Goal: Information Seeking & Learning: Learn about a topic

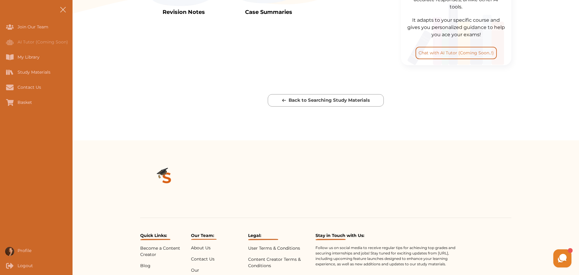
scroll to position [403, 0]
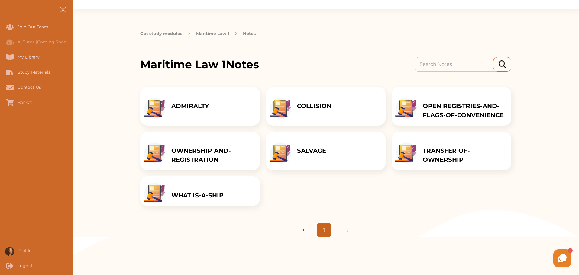
scroll to position [50, 0]
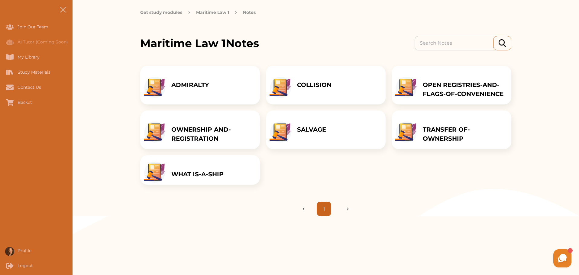
click at [347, 216] on ul "1" at bounding box center [326, 209] width 46 height 15
click at [347, 211] on img "Next page" at bounding box center [342, 209] width 14 height 3
click at [224, 179] on p "WHAT IS-A-SHIP" at bounding box center [197, 174] width 52 height 9
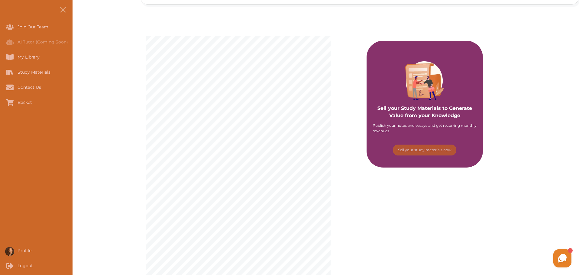
scroll to position [50, 0]
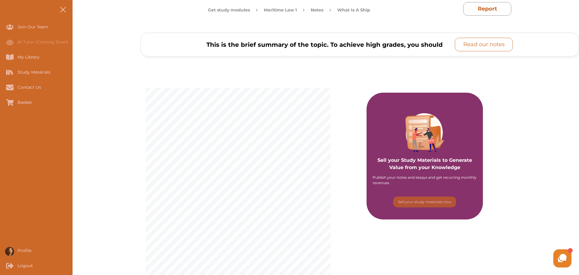
click at [476, 40] on button "Read our notes" at bounding box center [484, 45] width 58 height 14
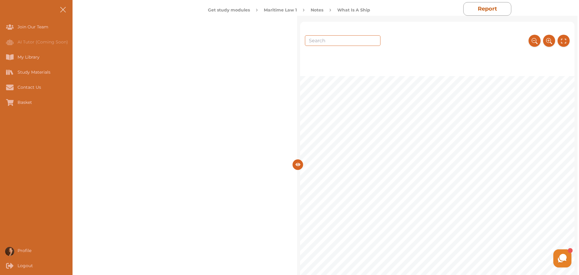
click at [564, 40] on icon at bounding box center [563, 41] width 6 height 9
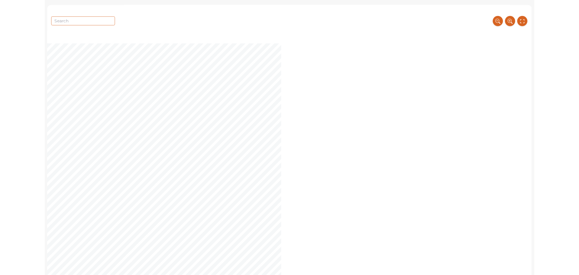
scroll to position [0, 0]
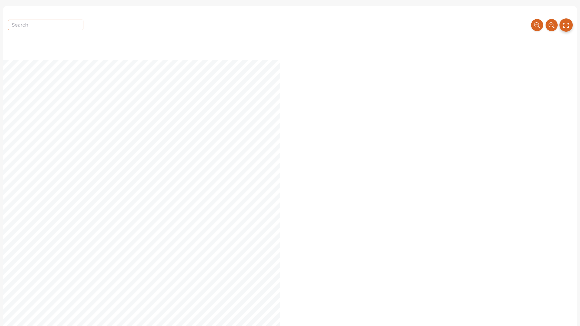
click at [567, 26] on icon at bounding box center [566, 25] width 7 height 10
